Goal: Find contact information: Find contact information

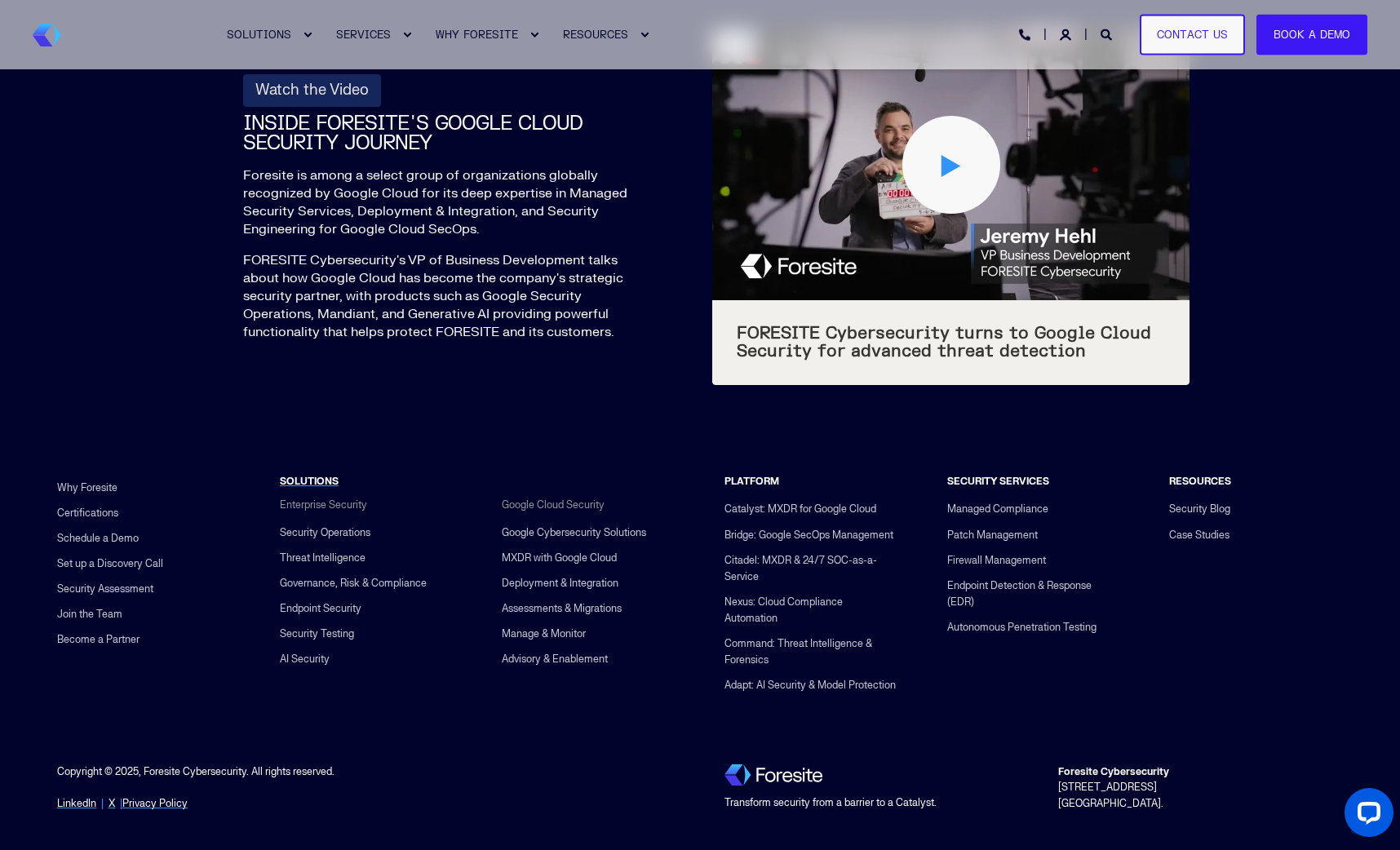
drag, startPoint x: 1178, startPoint y: 773, endPoint x: 1055, endPoint y: 756, distance: 124.2
click at [1055, 758] on div "Foresite Cybersecurity [STREET_ADDRESS]." at bounding box center [1200, 787] width 334 height 60
copy div "[STREET_ADDRESS]."
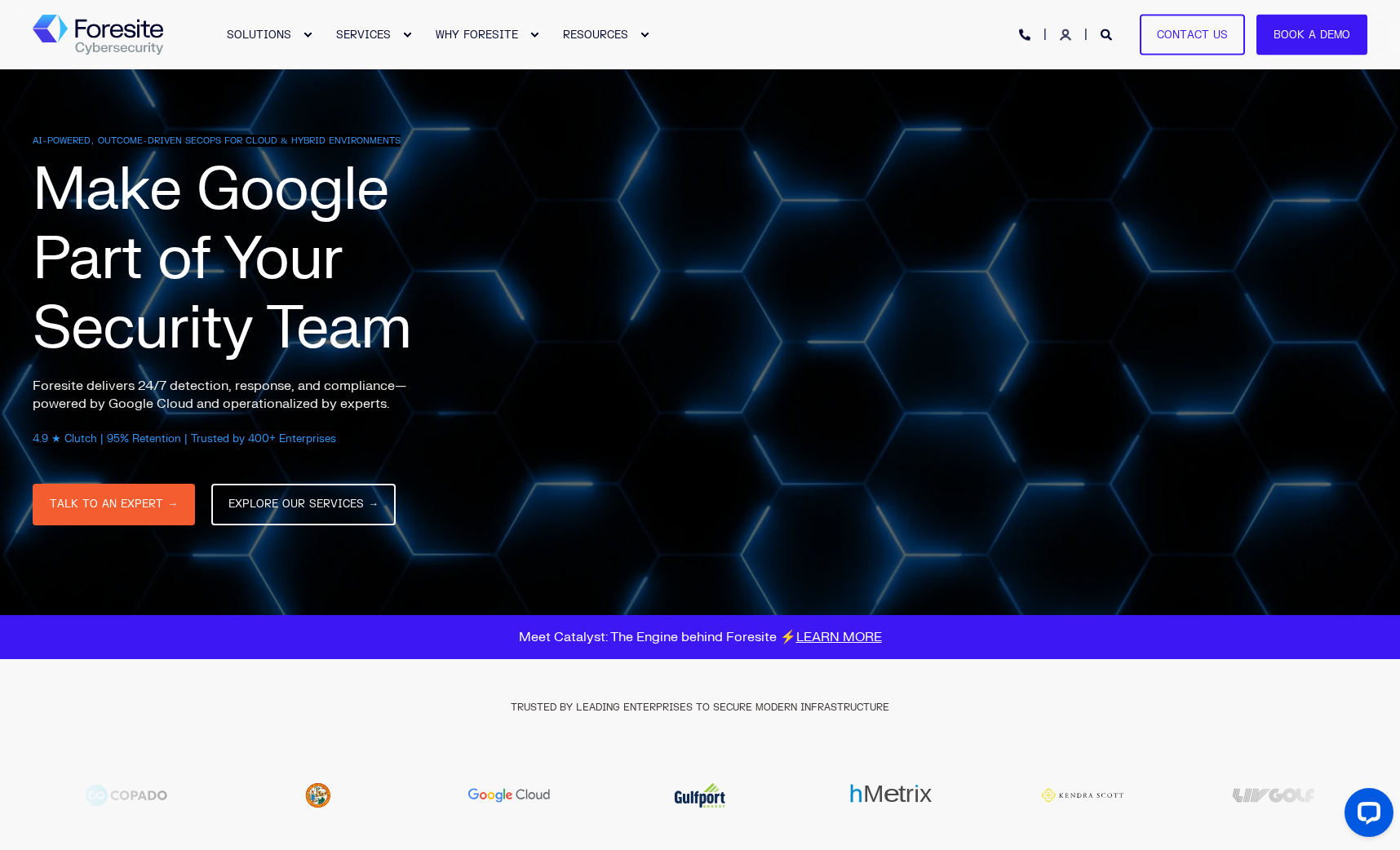
click at [1065, 37] on icon "Login" at bounding box center [1066, 35] width 12 height 12
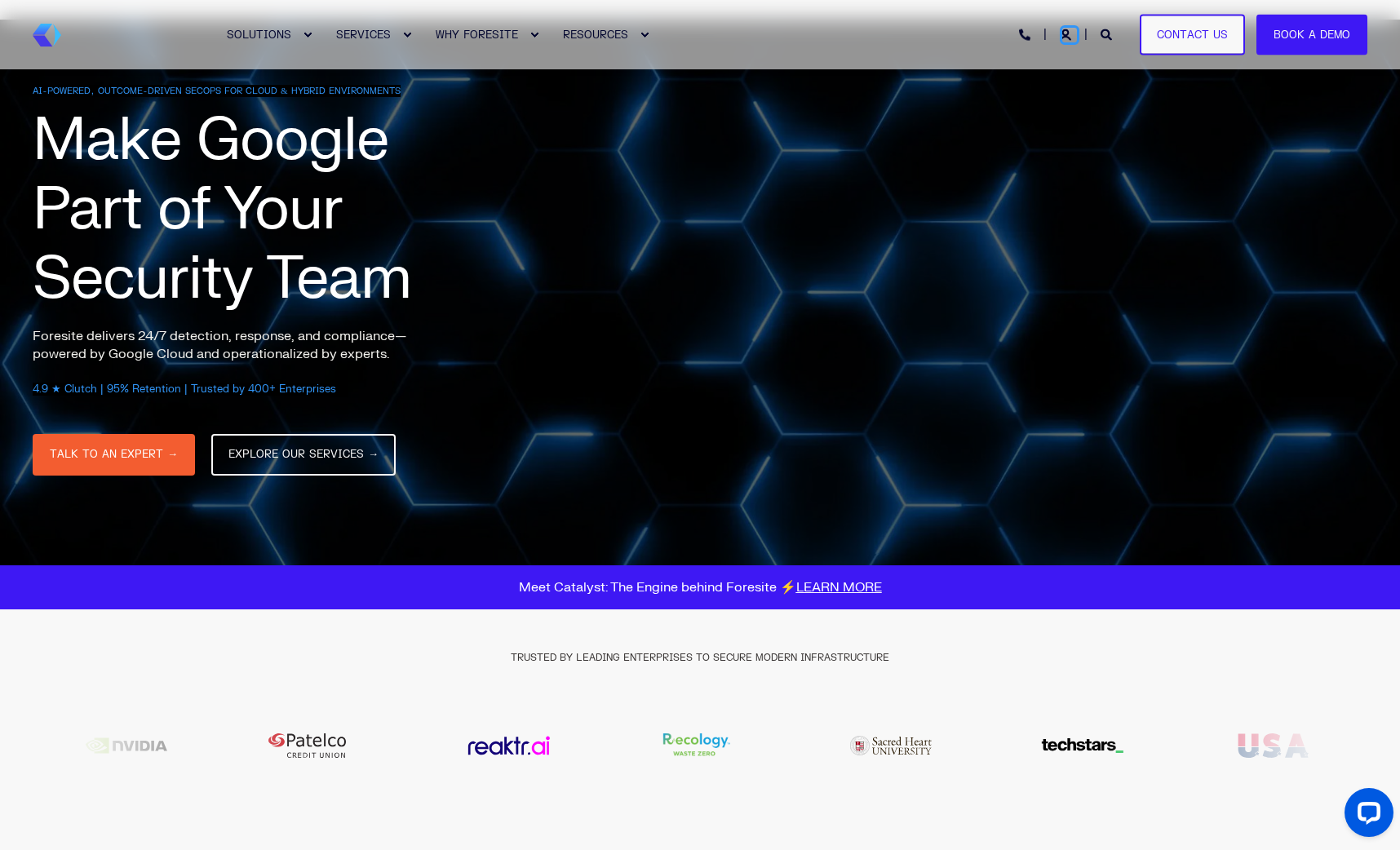
scroll to position [49, 0]
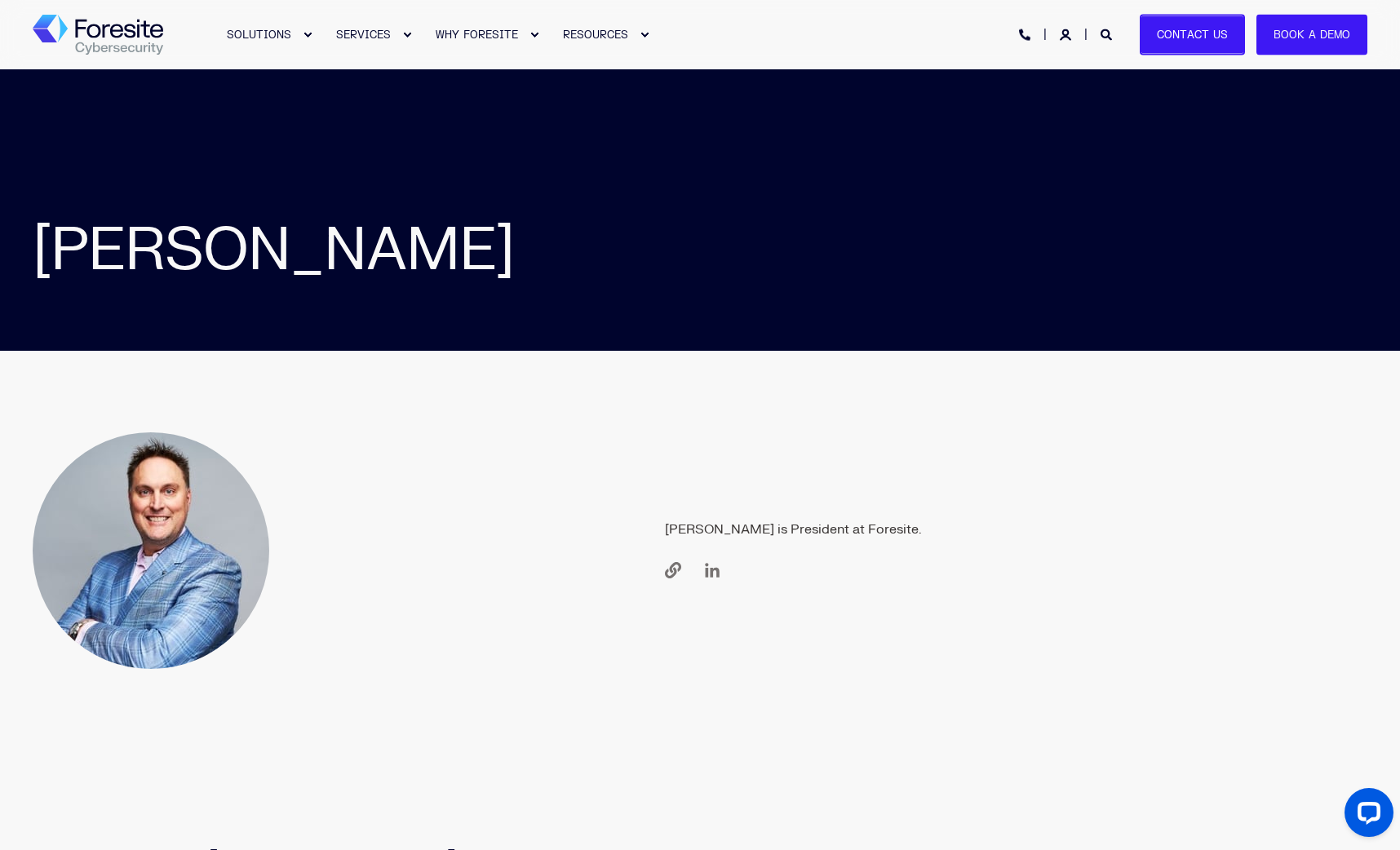
click at [1192, 44] on link "Contact Us" at bounding box center [1192, 35] width 105 height 42
